Goal: Task Accomplishment & Management: Manage account settings

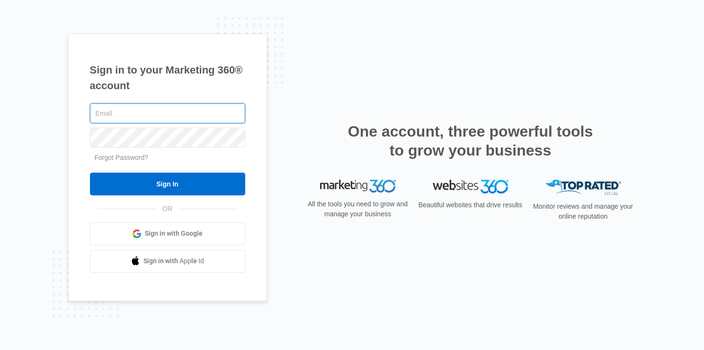
click at [167, 108] on input "text" at bounding box center [167, 113] width 155 height 20
type input "[PERSON_NAME][EMAIL_ADDRESS][DOMAIN_NAME]"
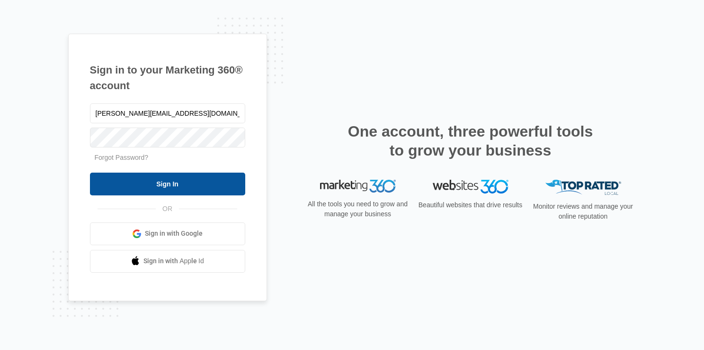
click at [169, 183] on input "Sign In" at bounding box center [167, 183] width 155 height 23
